Goal: Check status: Check status

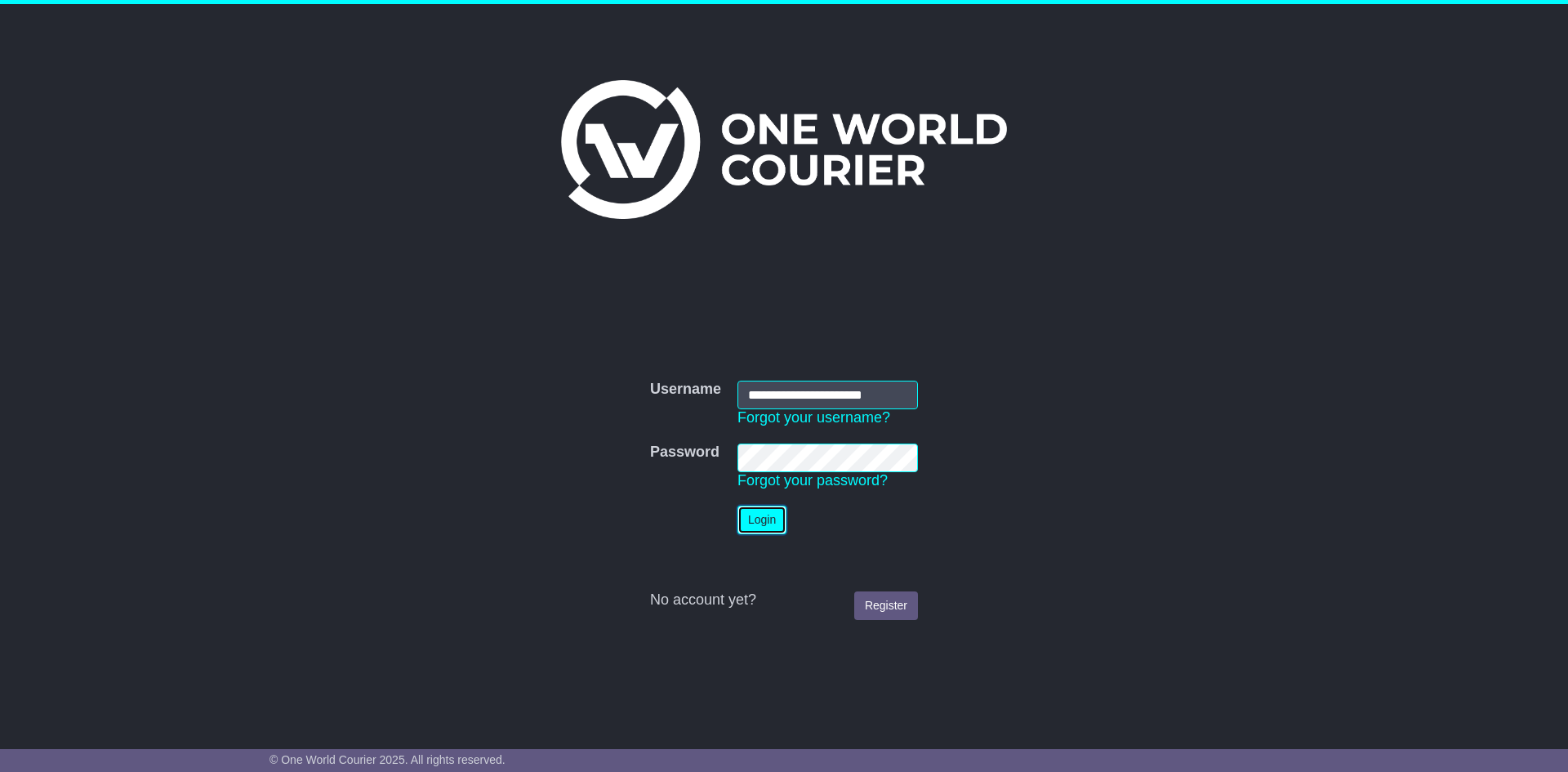
click at [758, 511] on button "Login" at bounding box center [762, 520] width 49 height 28
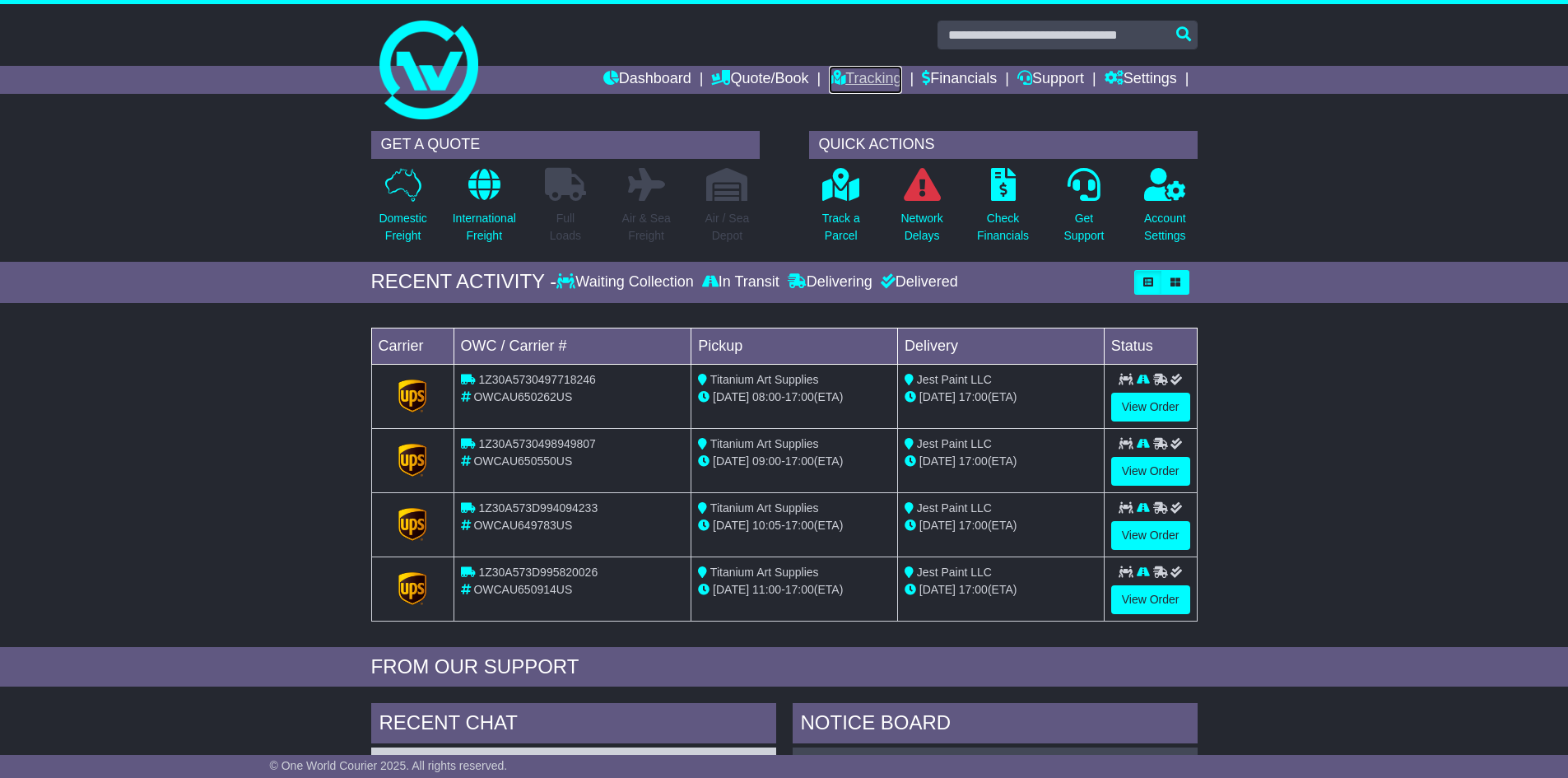
click at [860, 76] on link "Tracking" at bounding box center [864, 80] width 72 height 28
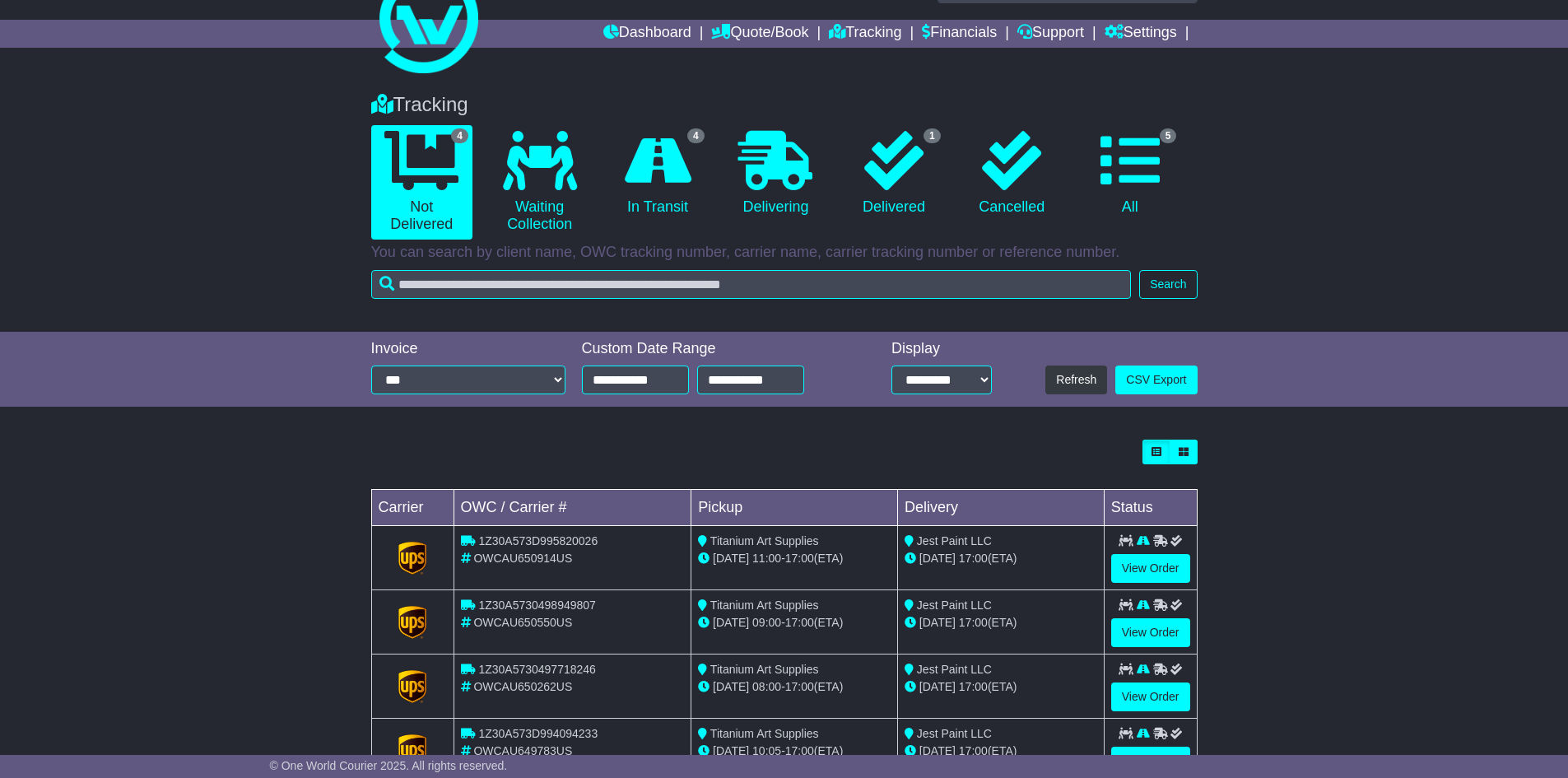
scroll to position [109, 0]
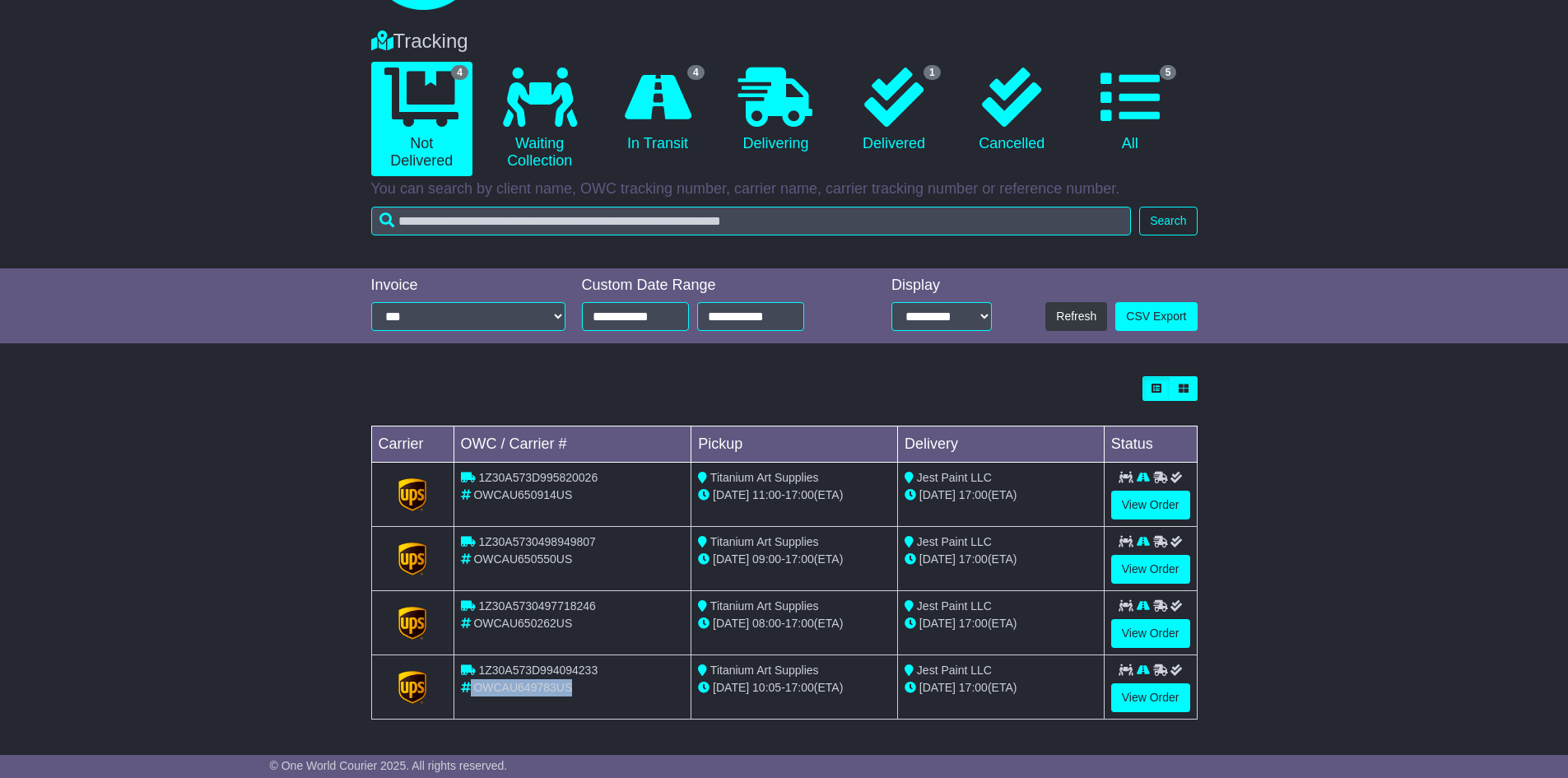
drag, startPoint x: 610, startPoint y: 674, endPoint x: 569, endPoint y: 680, distance: 41.4
click at [569, 680] on td "1Z30A573D994094233 OWCAU649783US" at bounding box center [572, 686] width 238 height 64
click at [641, 679] on div "OWCAU649783US" at bounding box center [572, 688] width 224 height 18
click at [1163, 699] on link "View Order" at bounding box center [1151, 697] width 79 height 29
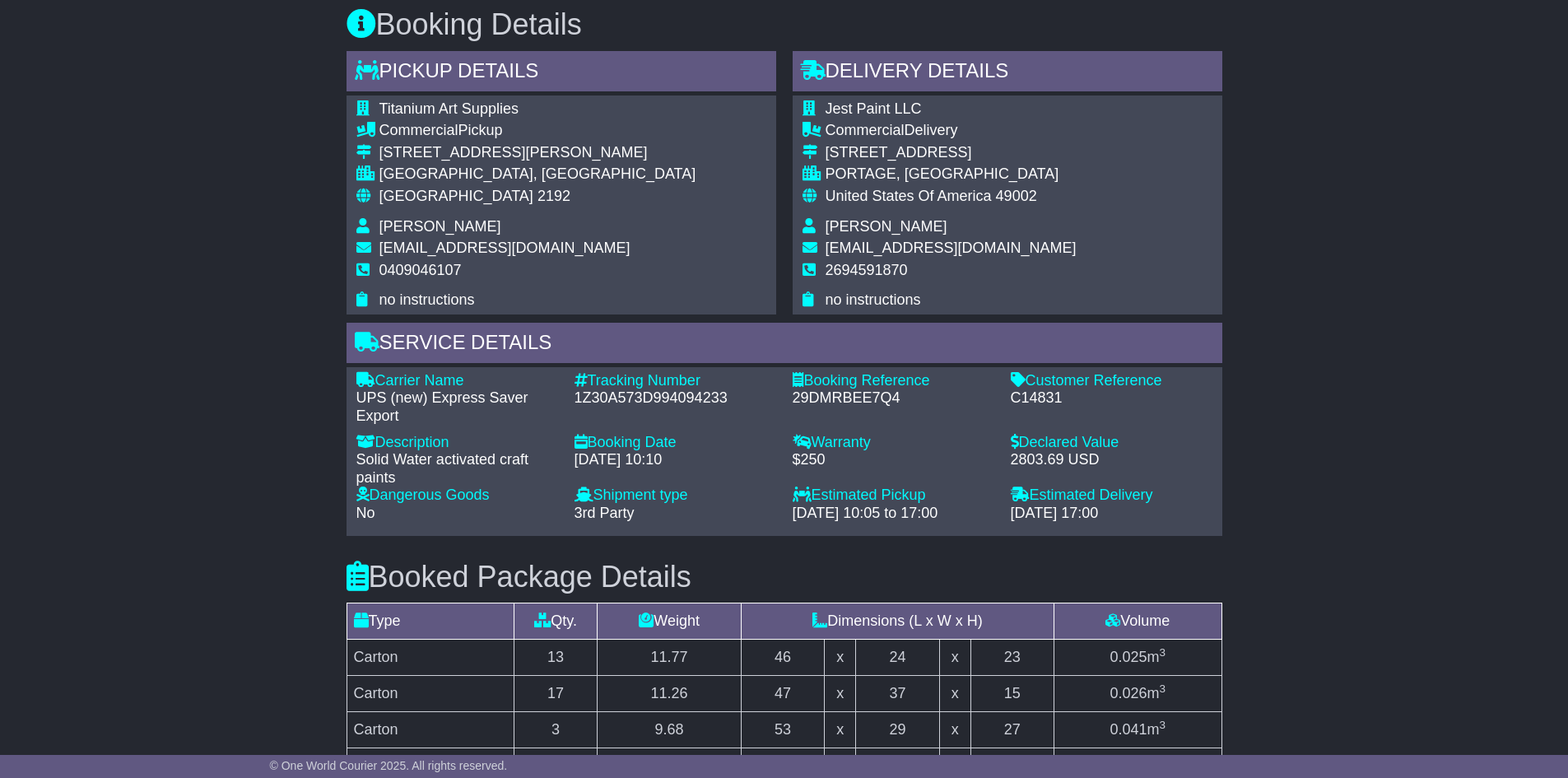
scroll to position [988, 0]
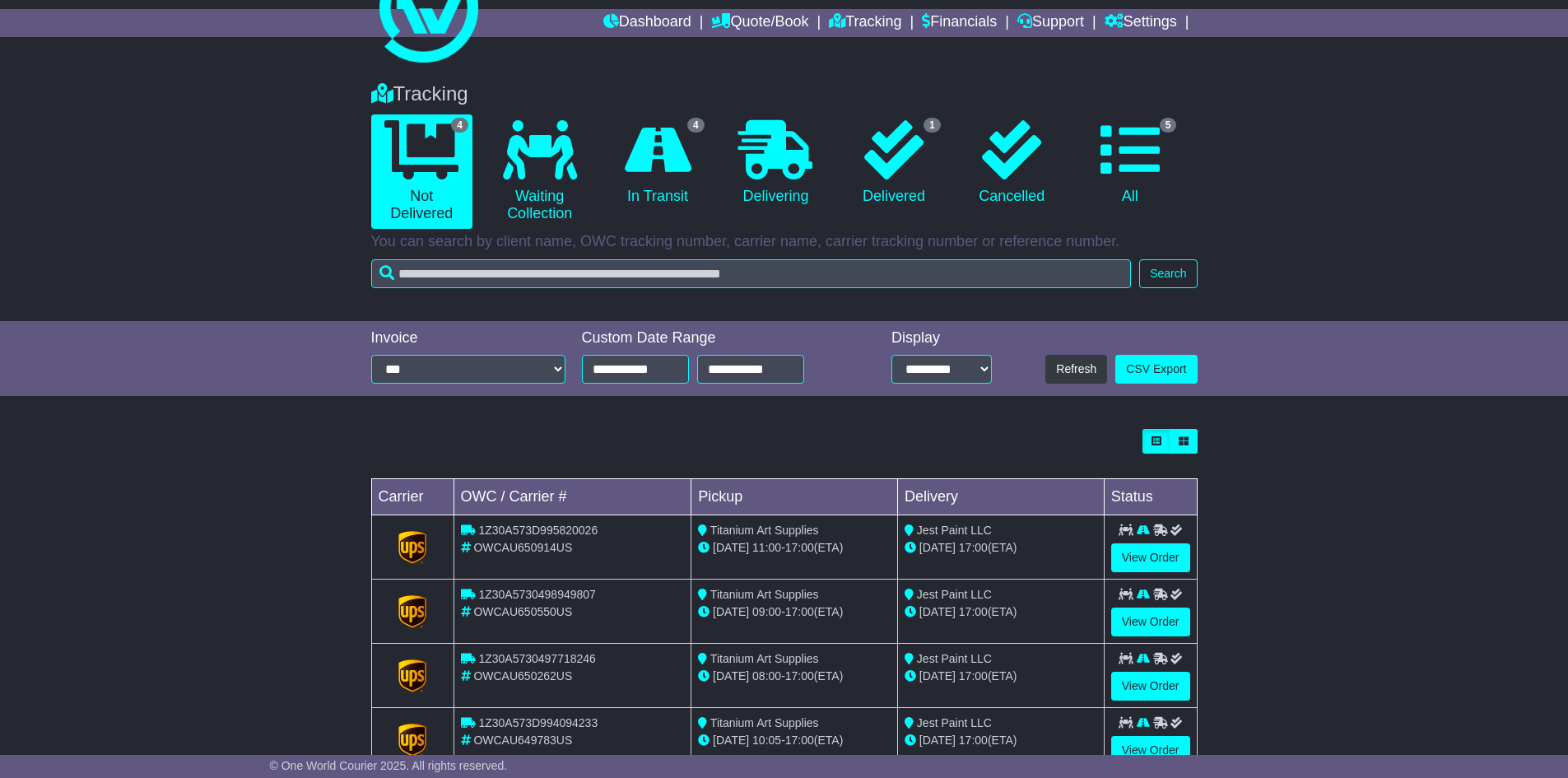
scroll to position [109, 0]
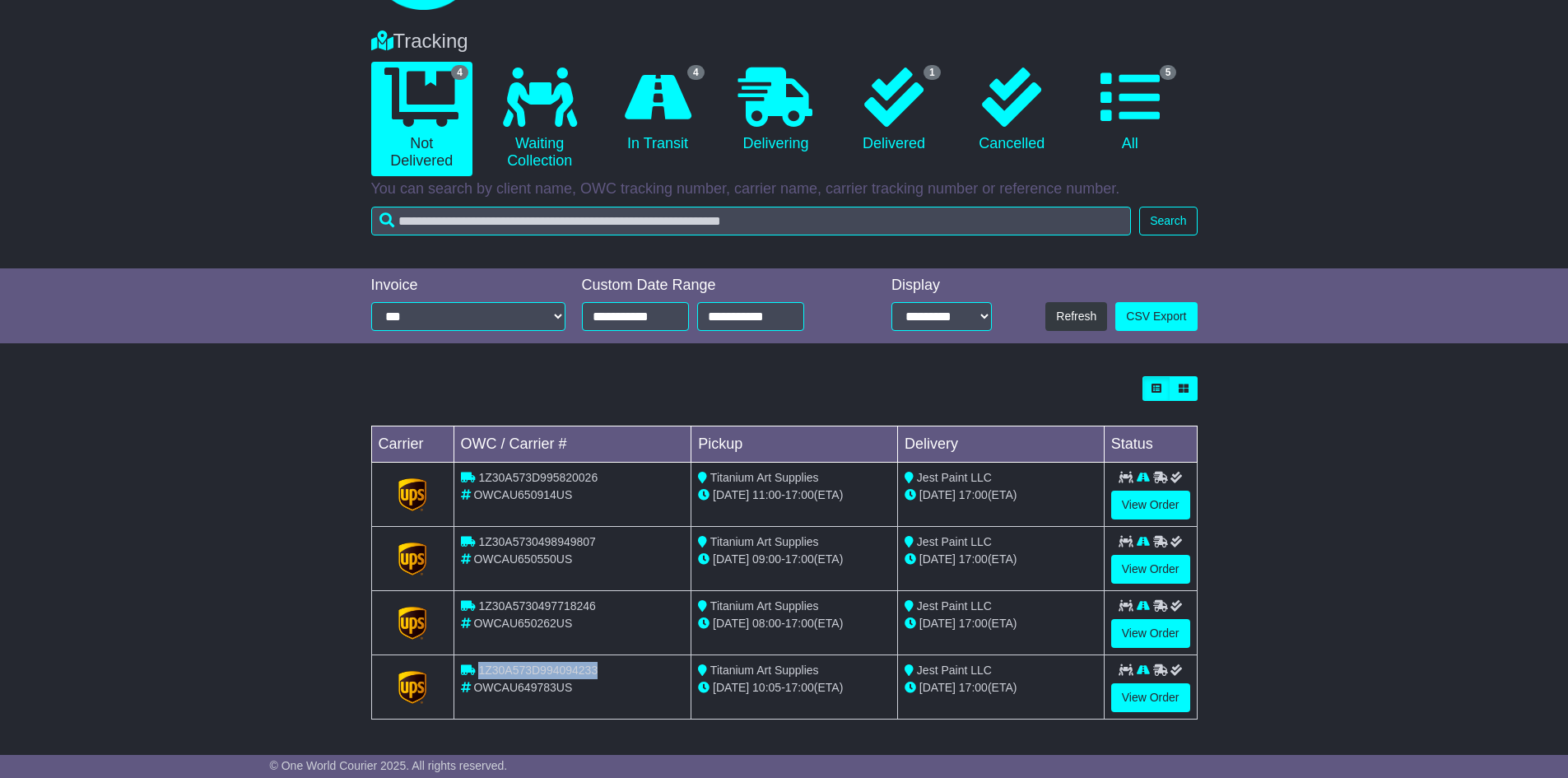
drag, startPoint x: 597, startPoint y: 670, endPoint x: 479, endPoint y: 670, distance: 118.0
click at [479, 670] on span "1Z30A573D994094233" at bounding box center [537, 670] width 119 height 13
copy span "1Z30A573D994094233"
click at [620, 640] on td "1Z30A5730497718246 OWCAU650262US" at bounding box center [572, 622] width 238 height 64
click at [1150, 639] on link "View Order" at bounding box center [1151, 633] width 79 height 29
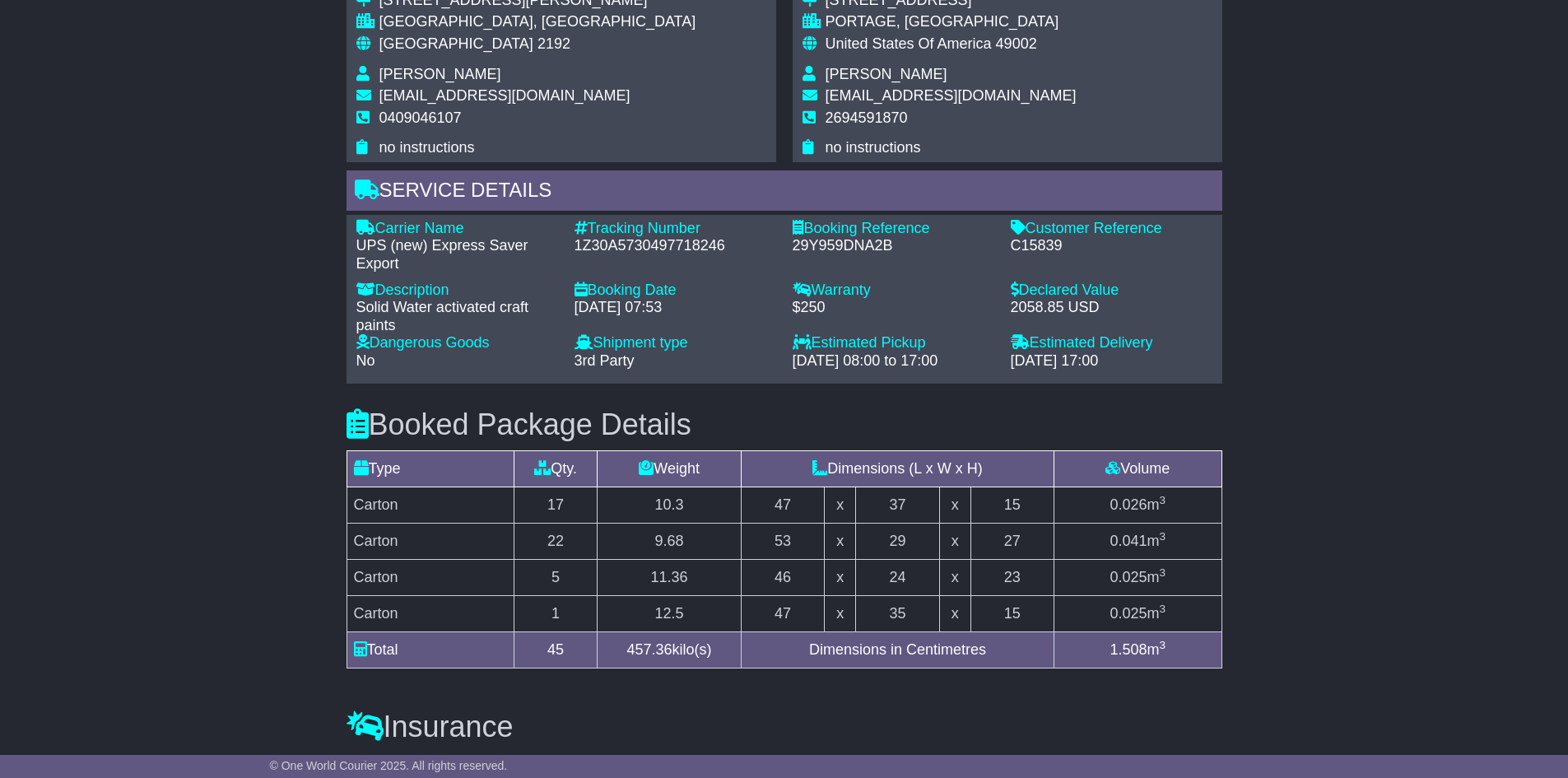
scroll to position [1235, 0]
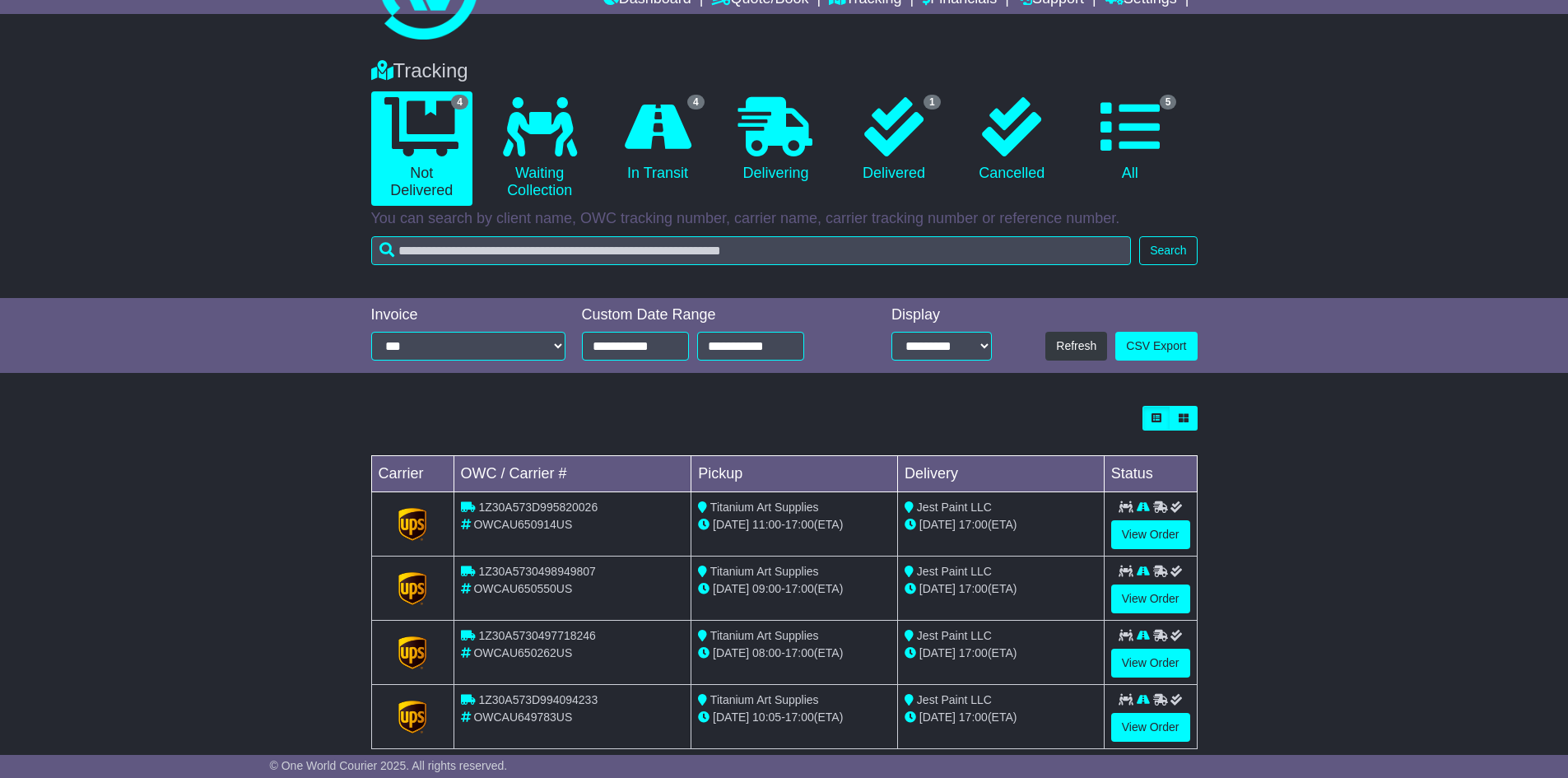
scroll to position [109, 0]
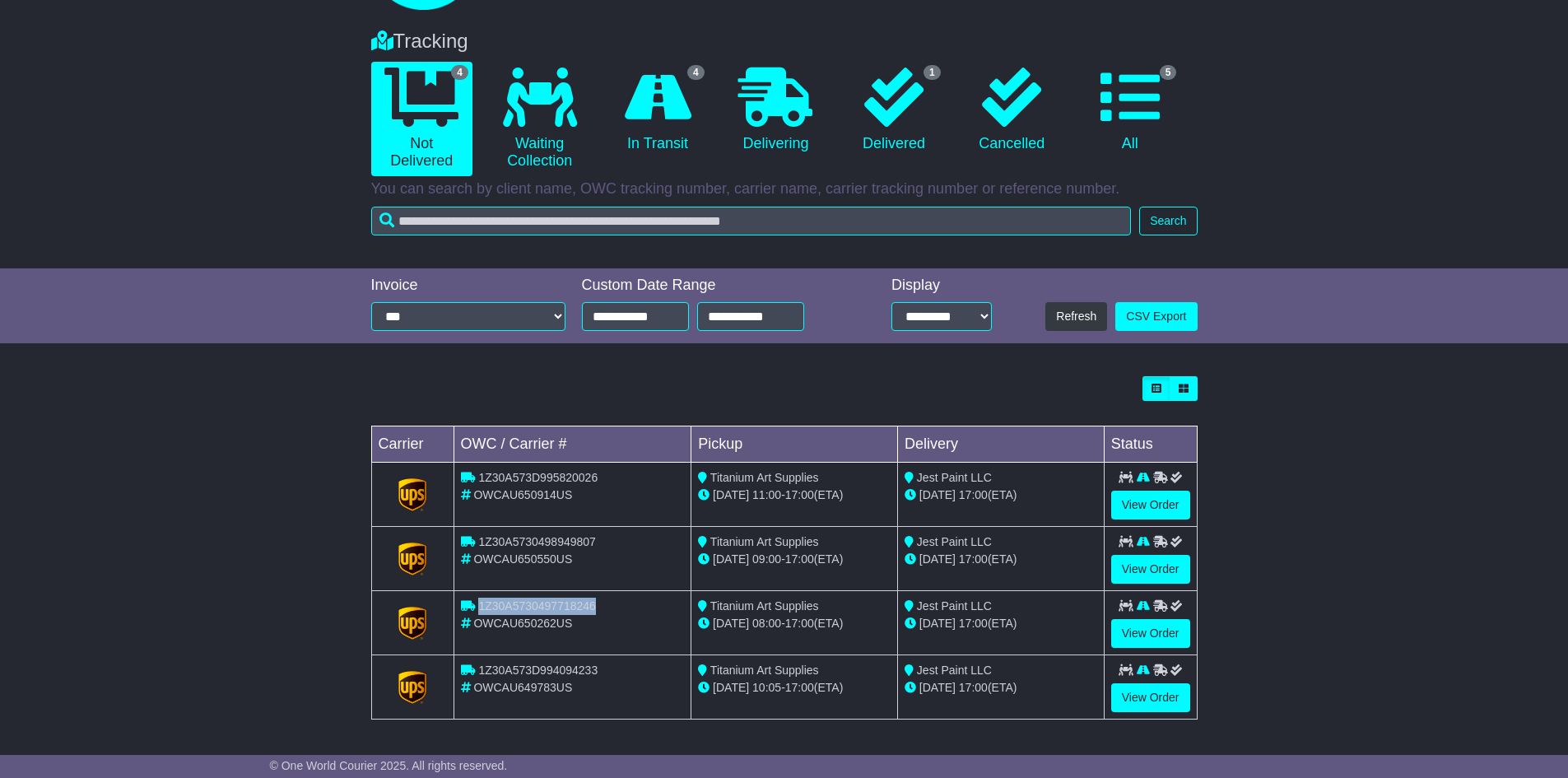
drag, startPoint x: 607, startPoint y: 604, endPoint x: 479, endPoint y: 605, distance: 128.0
click at [479, 605] on div "1Z30A5730497718246" at bounding box center [572, 606] width 224 height 18
copy span "1Z30A5730497718246"
click at [1147, 560] on link "View Order" at bounding box center [1151, 569] width 79 height 29
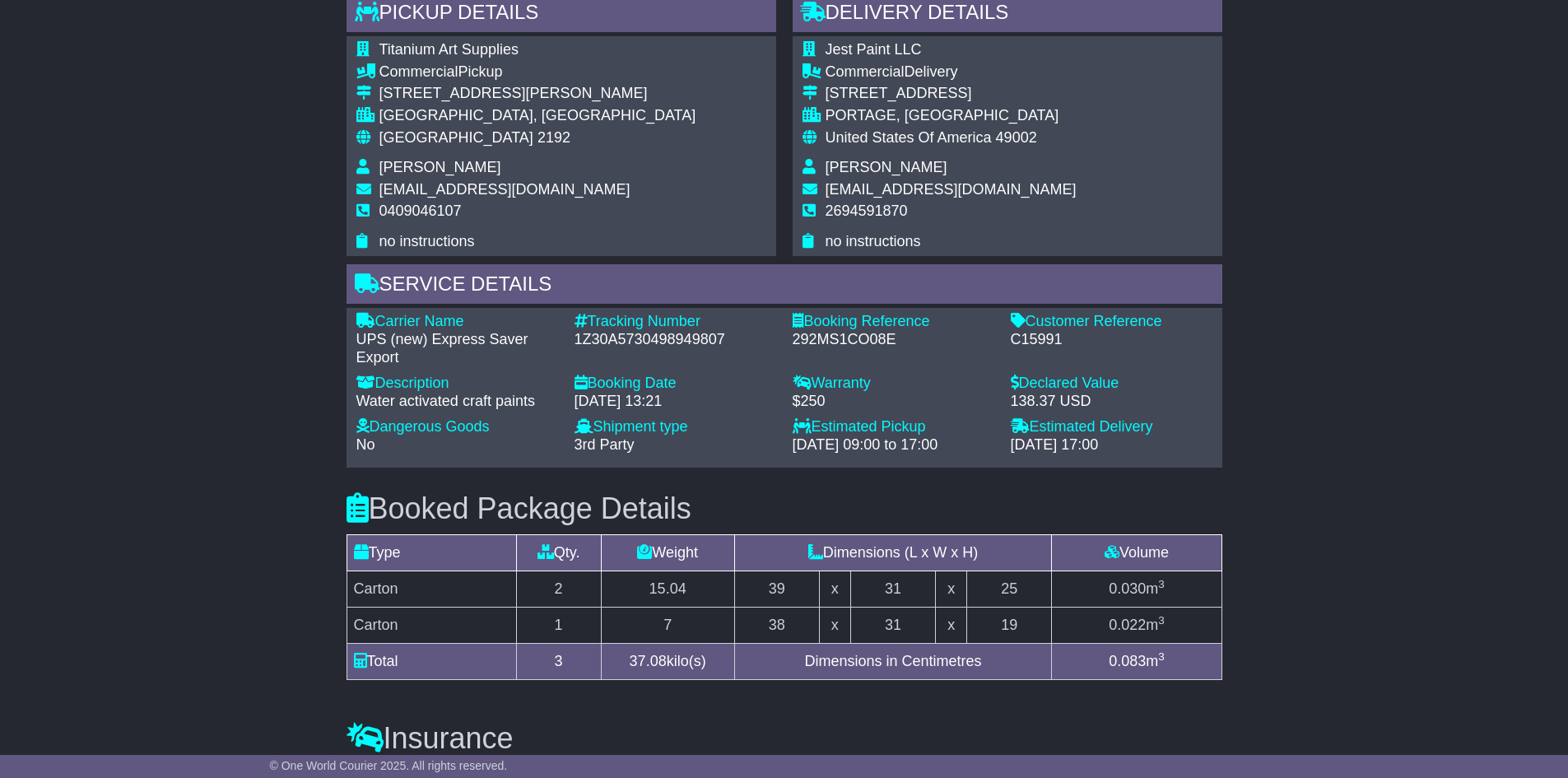
scroll to position [1070, 0]
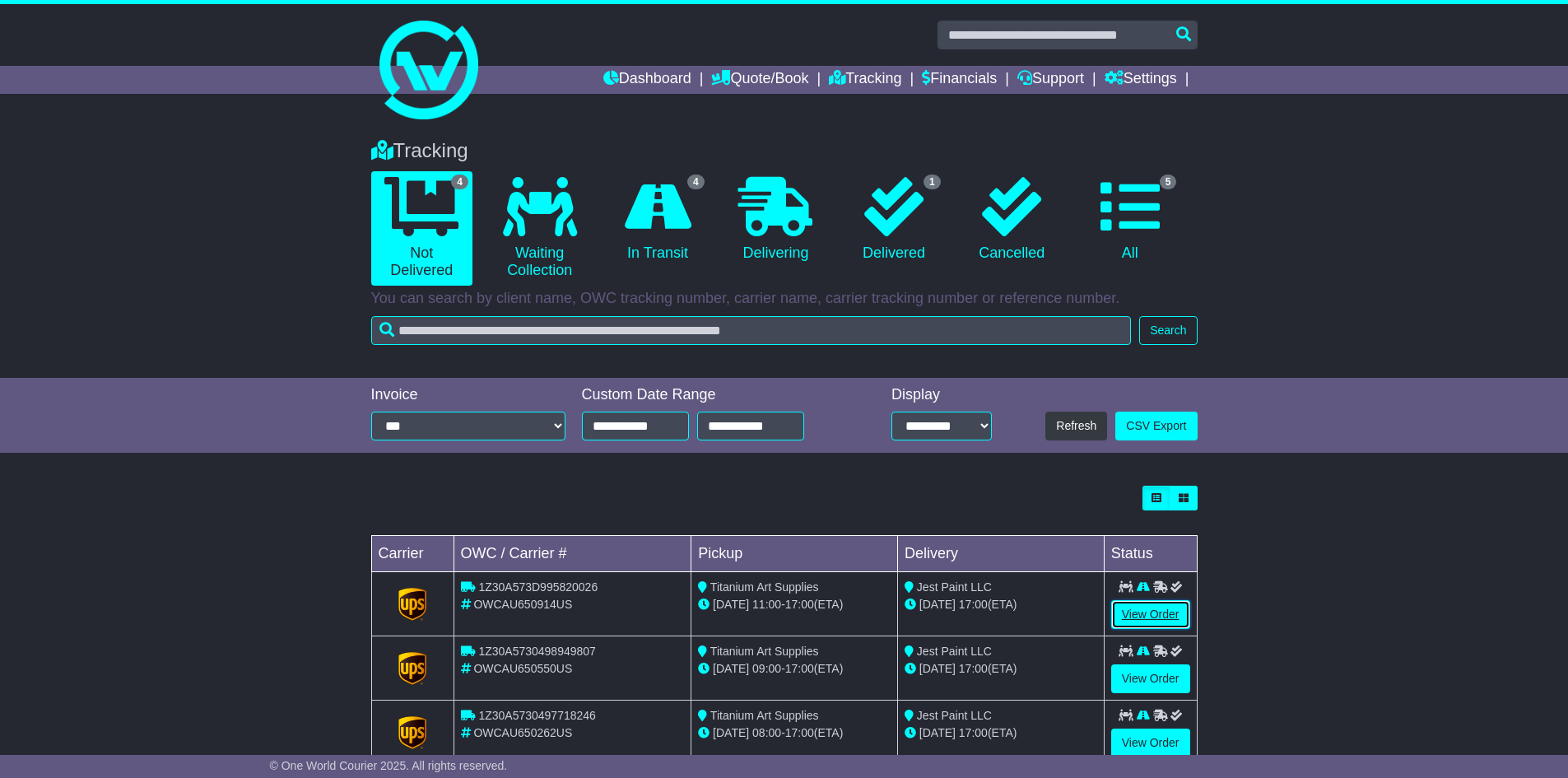
click at [1132, 619] on link "View Order" at bounding box center [1151, 613] width 79 height 29
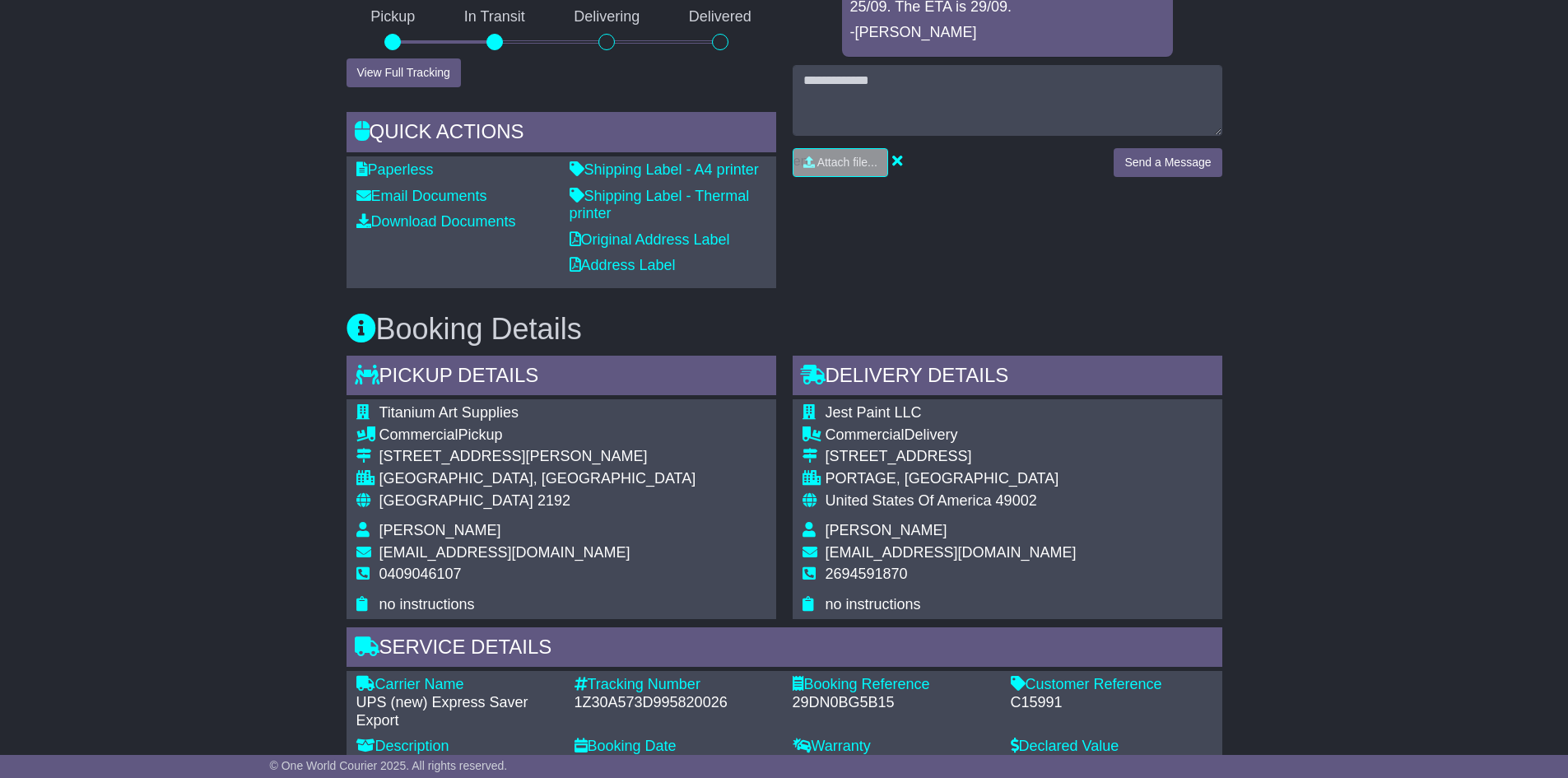
scroll to position [659, 0]
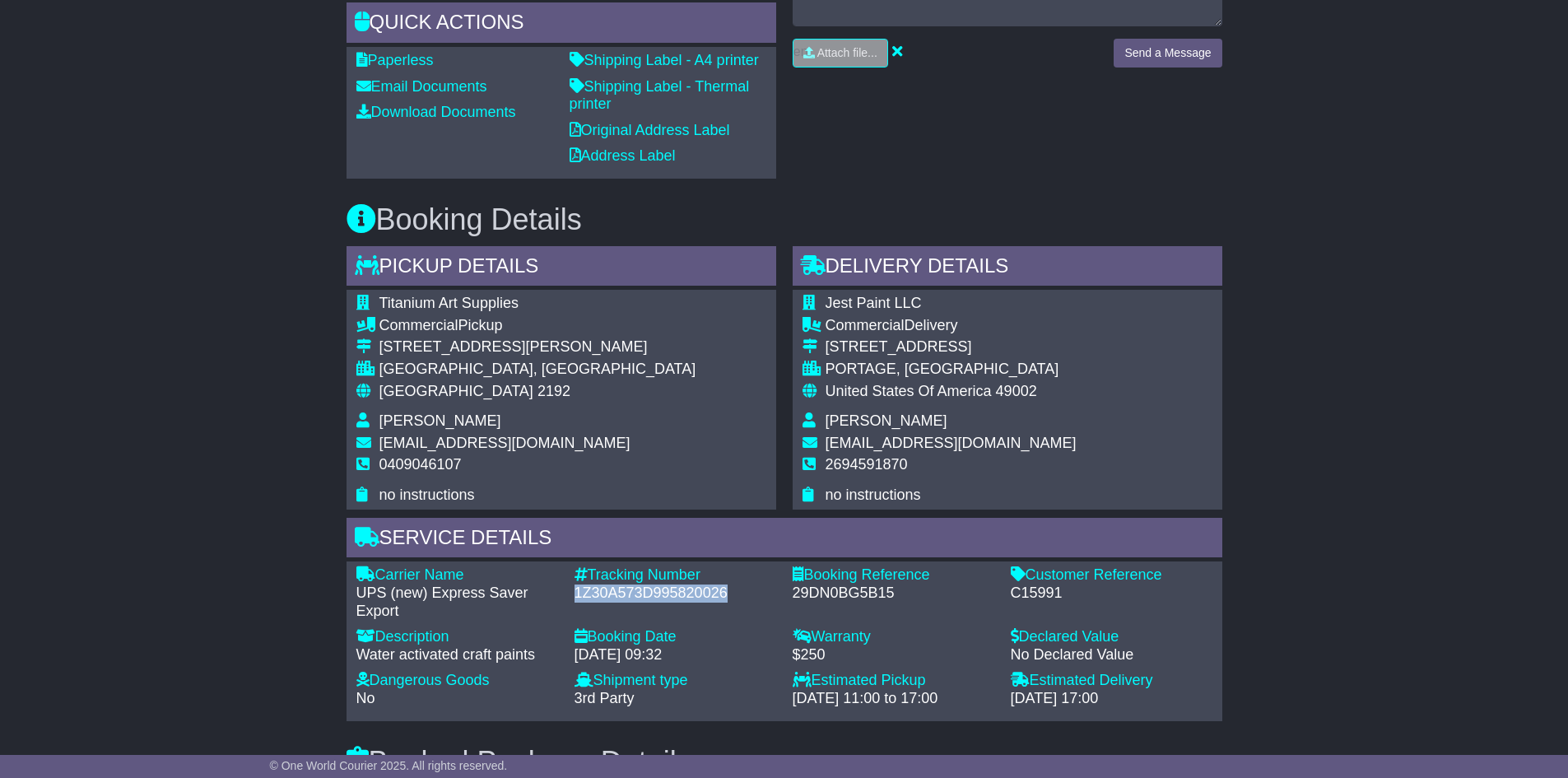
drag, startPoint x: 740, startPoint y: 594, endPoint x: 576, endPoint y: 595, distance: 164.0
click at [576, 595] on div "1Z30A573D995820026" at bounding box center [676, 594] width 201 height 18
copy div "1Z30A573D995820026"
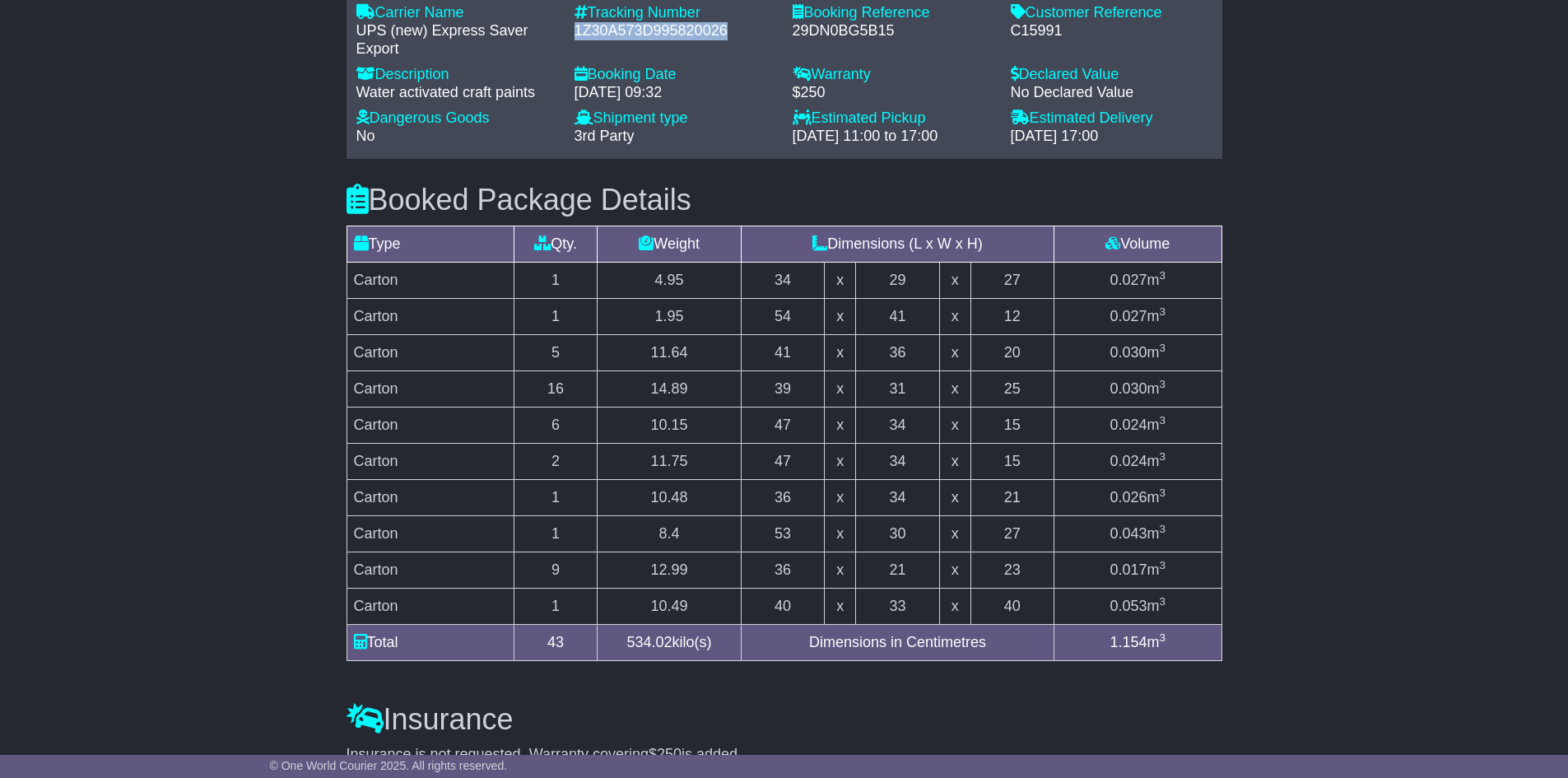
scroll to position [1235, 0]
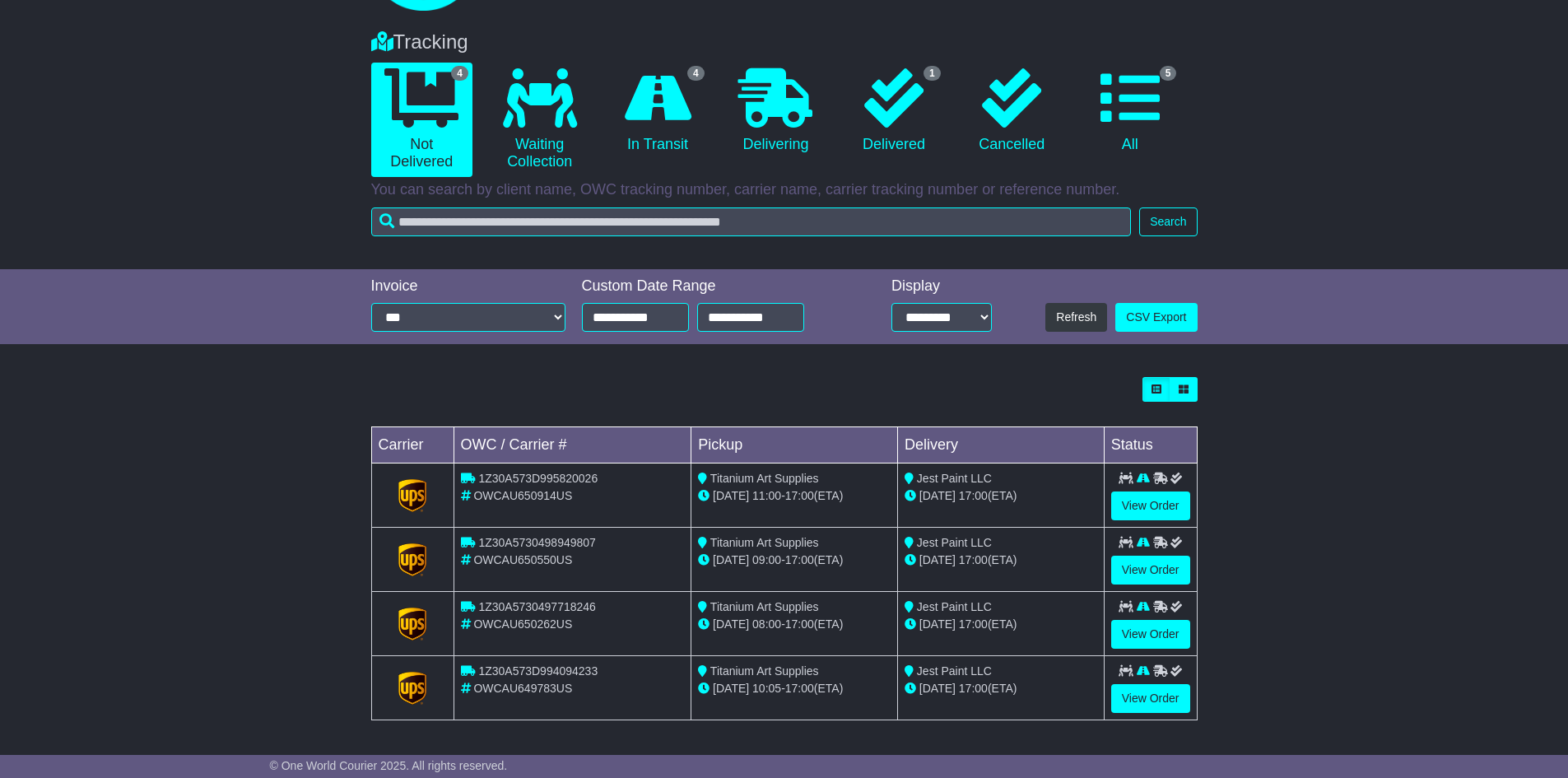
scroll to position [109, 0]
click at [1175, 705] on link "View Order" at bounding box center [1151, 697] width 79 height 29
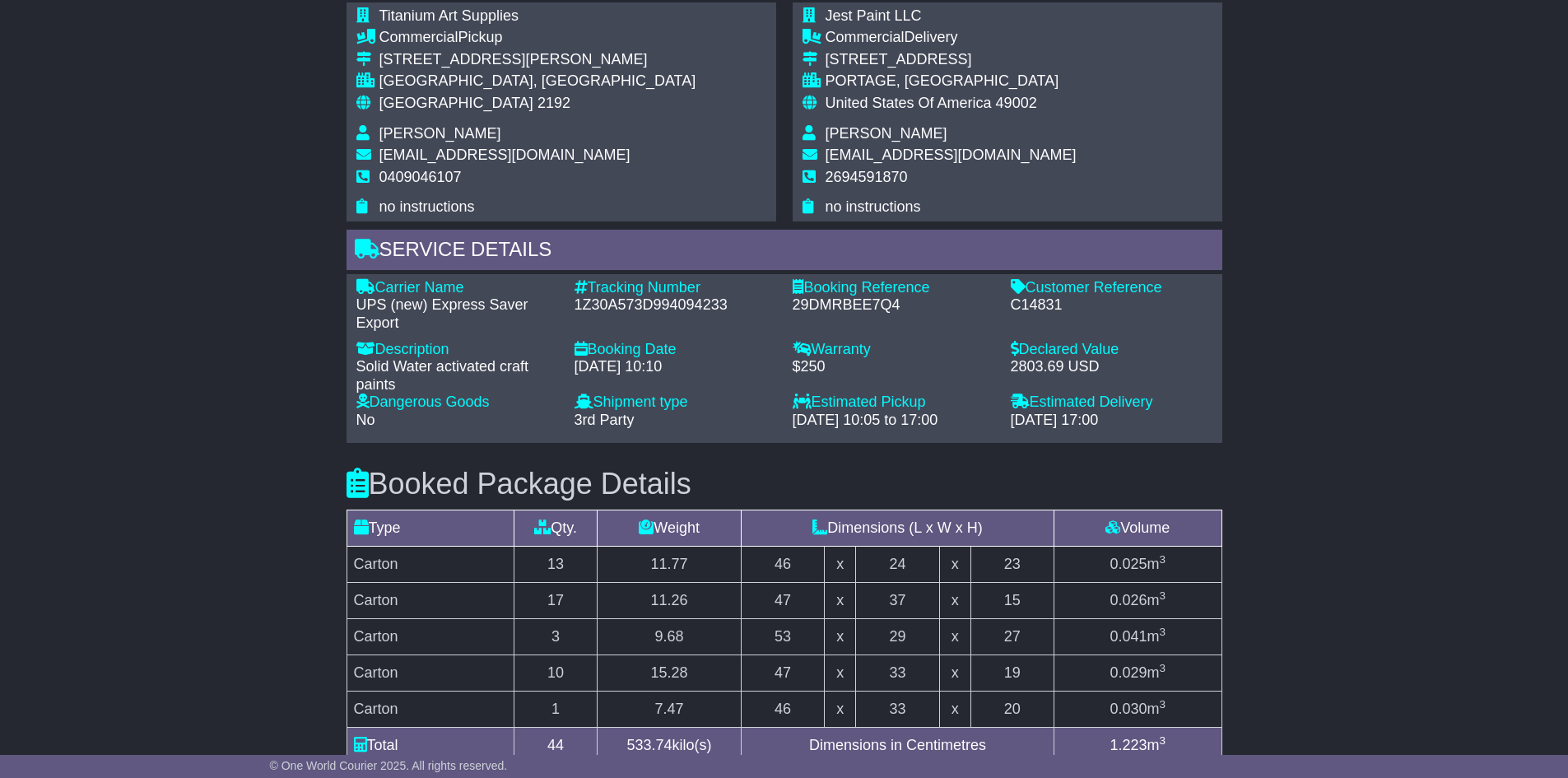
scroll to position [1070, 0]
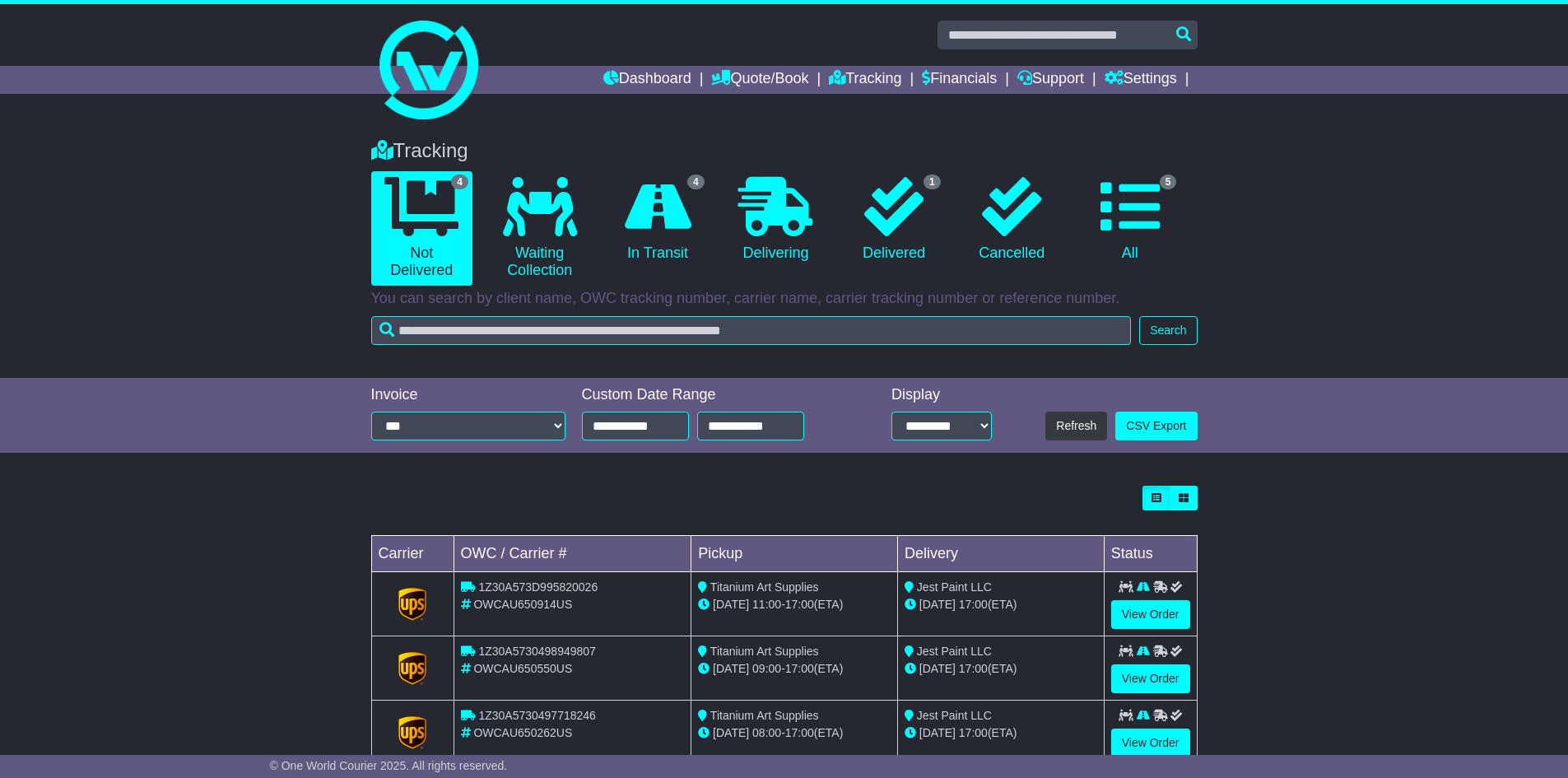
scroll to position [109, 0]
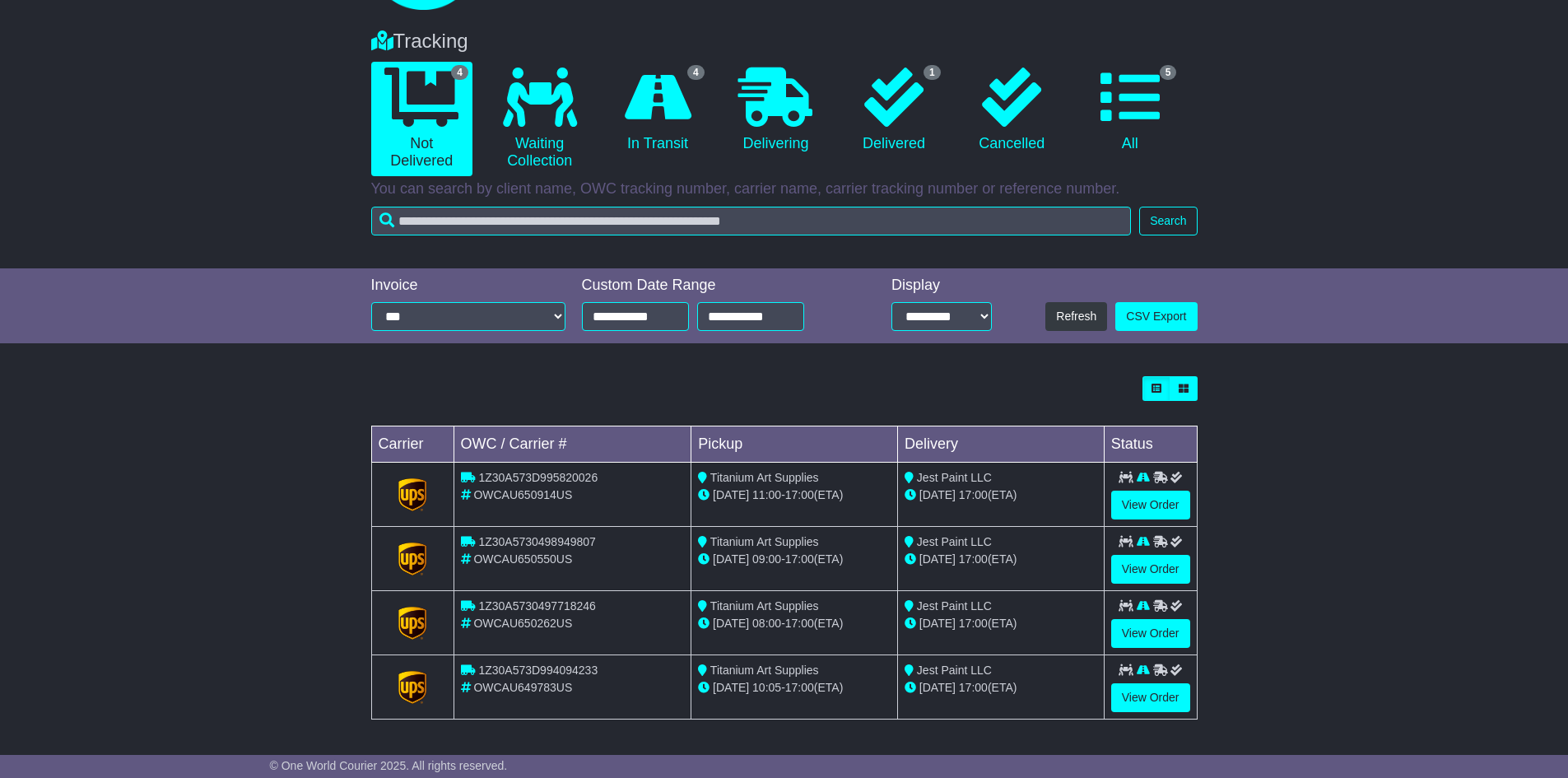
click at [1145, 675] on icon at bounding box center [1143, 671] width 13 height 12
click at [1136, 571] on link "View Order" at bounding box center [1151, 569] width 79 height 29
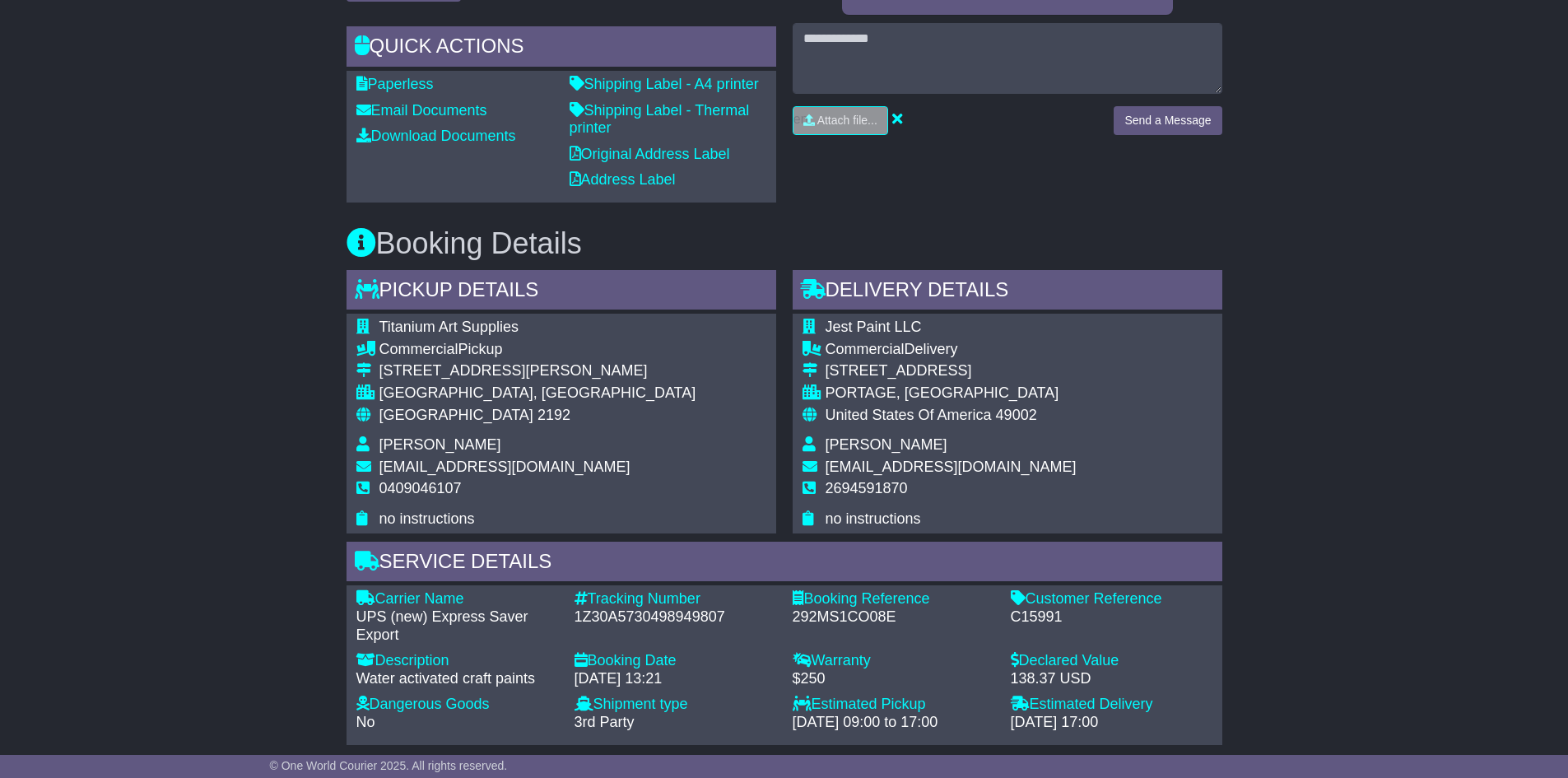
scroll to position [659, 0]
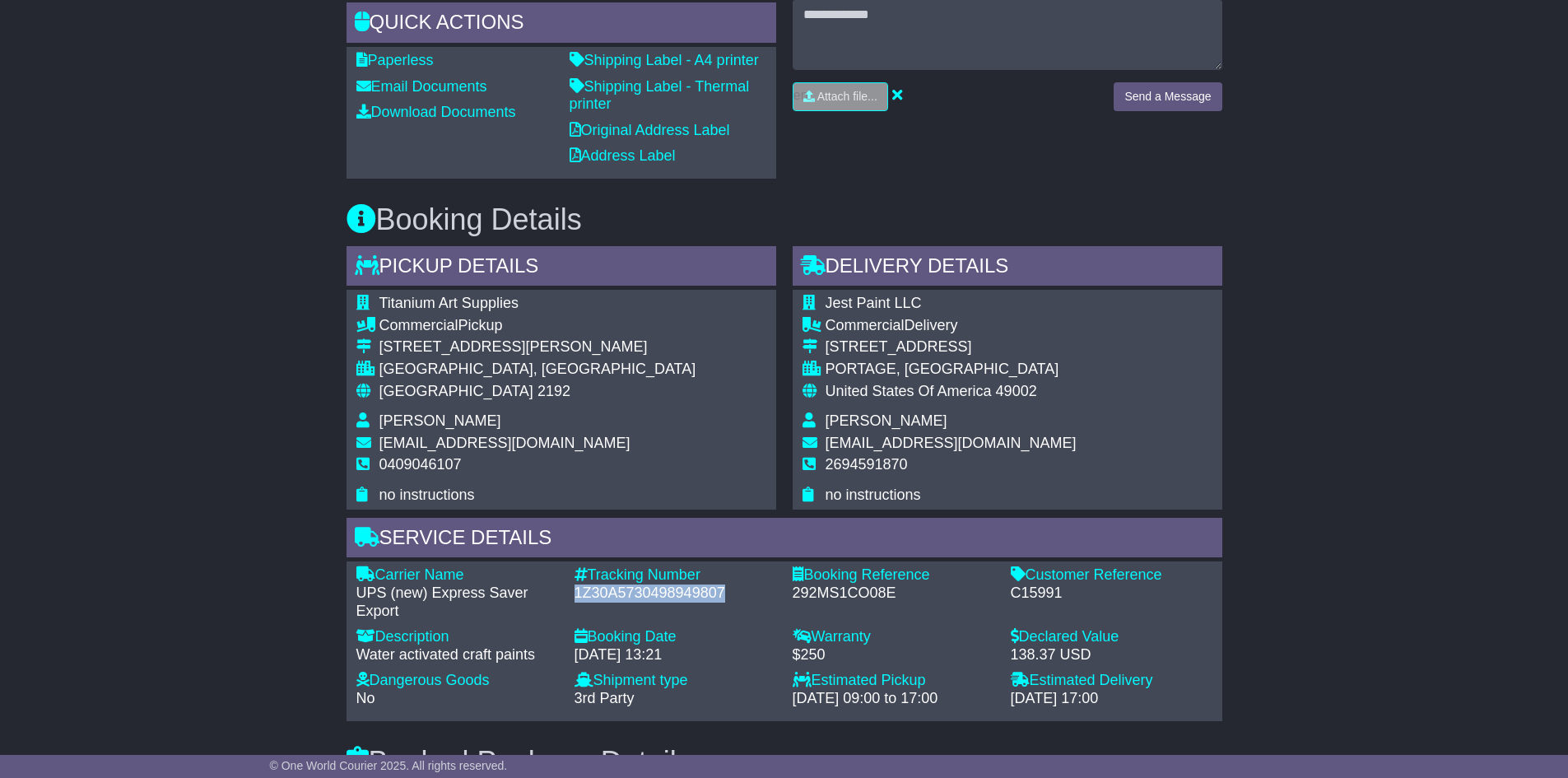
drag, startPoint x: 709, startPoint y: 591, endPoint x: 575, endPoint y: 595, distance: 134.1
click at [575, 595] on div "1Z30A5730498949807" at bounding box center [676, 594] width 201 height 18
copy div "1Z30A5730498949807"
